Goal: Task Accomplishment & Management: Complete application form

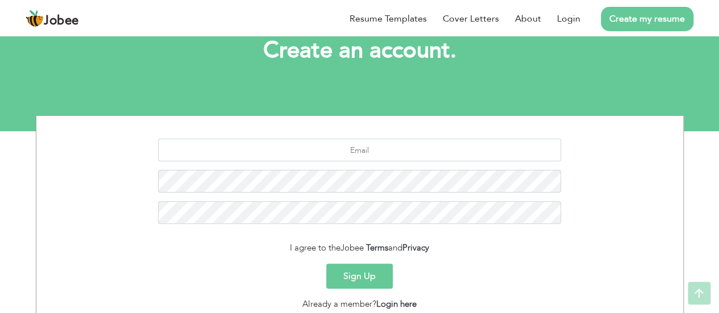
scroll to position [158, 0]
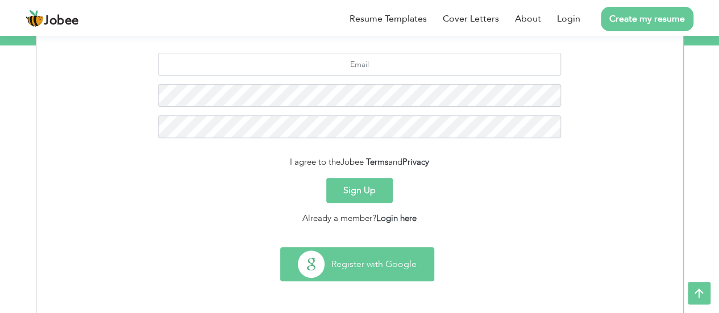
click at [372, 266] on button "Register with Google" at bounding box center [357, 264] width 153 height 33
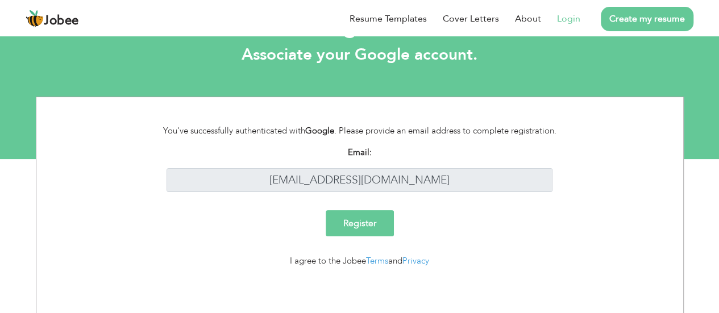
scroll to position [44, 0]
click at [366, 226] on input "Register" at bounding box center [360, 223] width 68 height 26
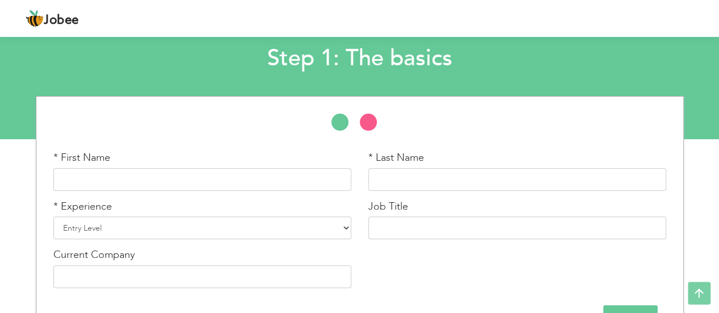
scroll to position [98, 0]
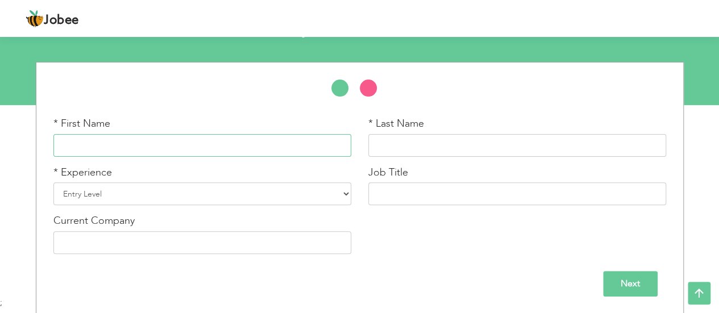
click at [93, 145] on input "text" at bounding box center [202, 145] width 298 height 23
type input "[DEMOGRAPHIC_DATA]"
type input "[PERSON_NAME]"
click at [177, 198] on select "Entry Level Less than 1 Year 1 Year 2 Years 3 Years 4 Years 5 Years 6 Years 7 Y…" at bounding box center [202, 193] width 298 height 23
click at [402, 255] on div "* First Name [DEMOGRAPHIC_DATA] * Last Name [PERSON_NAME] * Experience Entry Le…" at bounding box center [359, 189] width 629 height 146
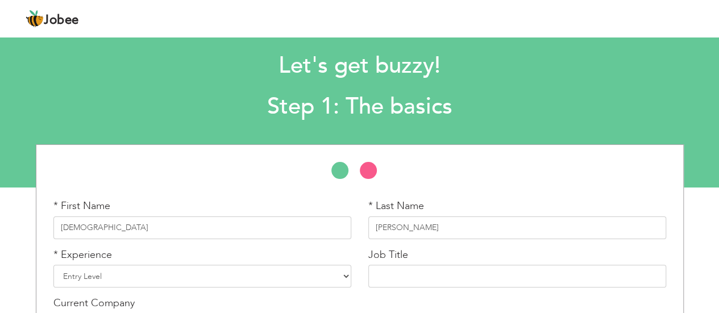
scroll to position [1, 0]
